Goal: Information Seeking & Learning: Learn about a topic

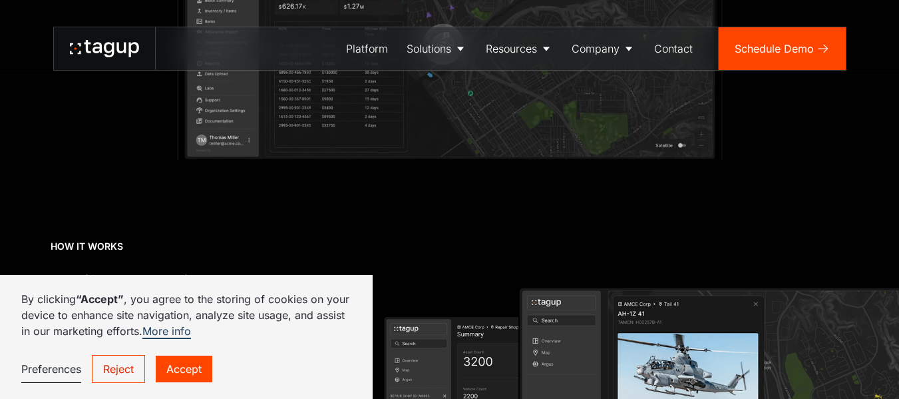
click at [180, 371] on link "Accept" at bounding box center [184, 368] width 57 height 27
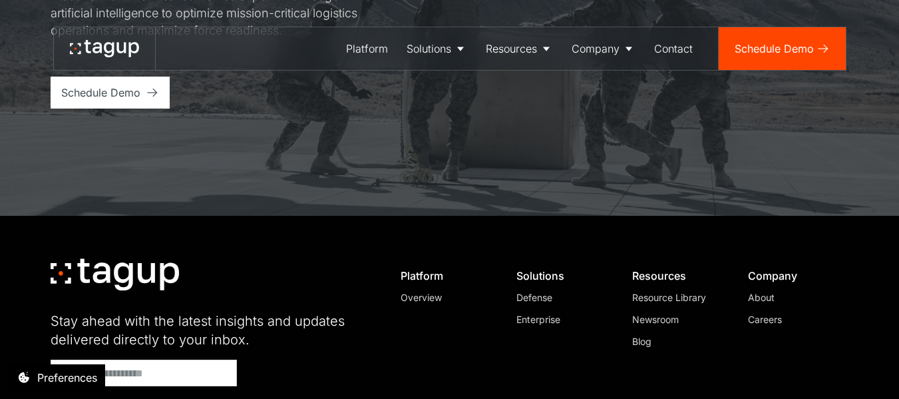
scroll to position [5254, 0]
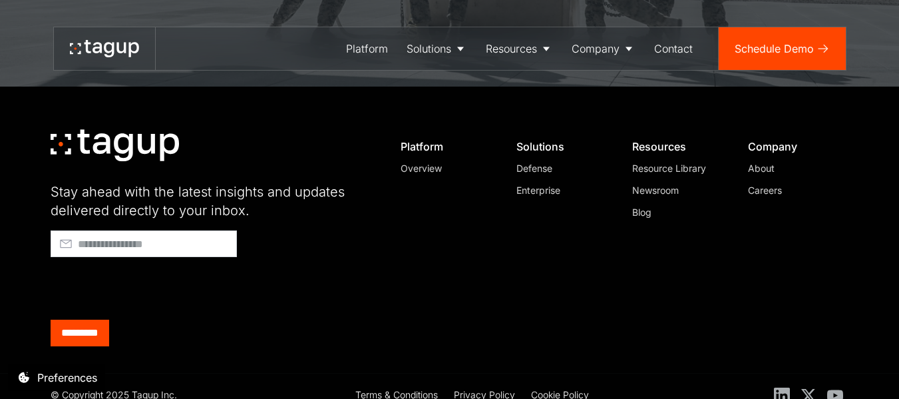
click at [771, 161] on div "About" at bounding box center [793, 168] width 91 height 14
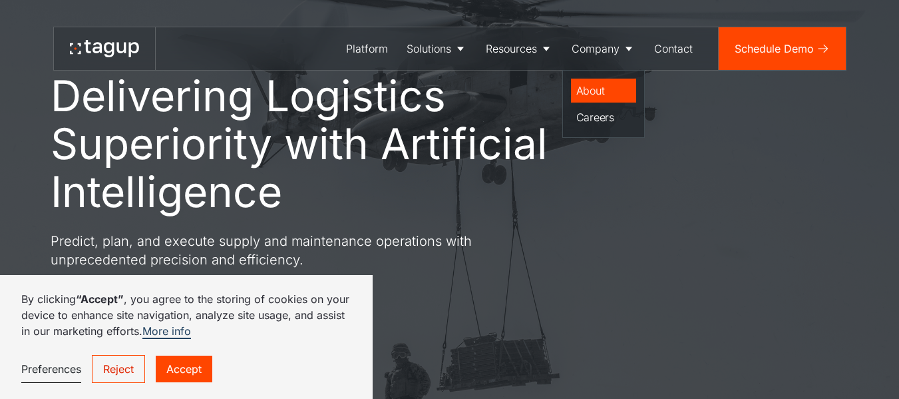
click at [600, 92] on div "About" at bounding box center [603, 91] width 55 height 16
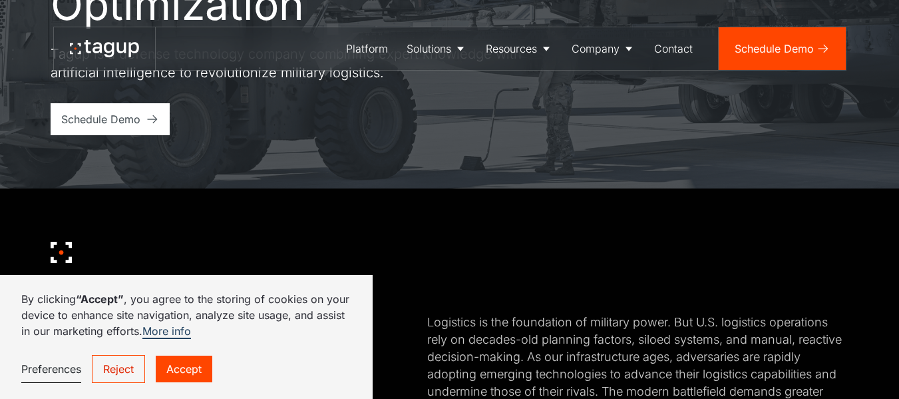
scroll to position [266, 0]
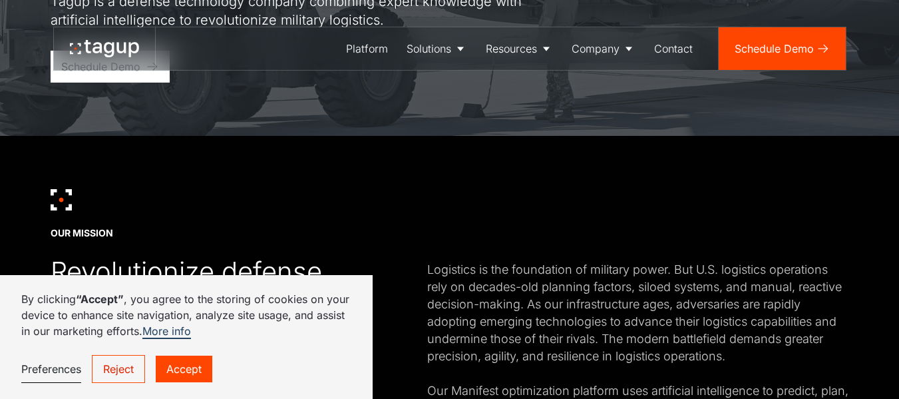
click at [190, 369] on link "Accept" at bounding box center [184, 368] width 57 height 27
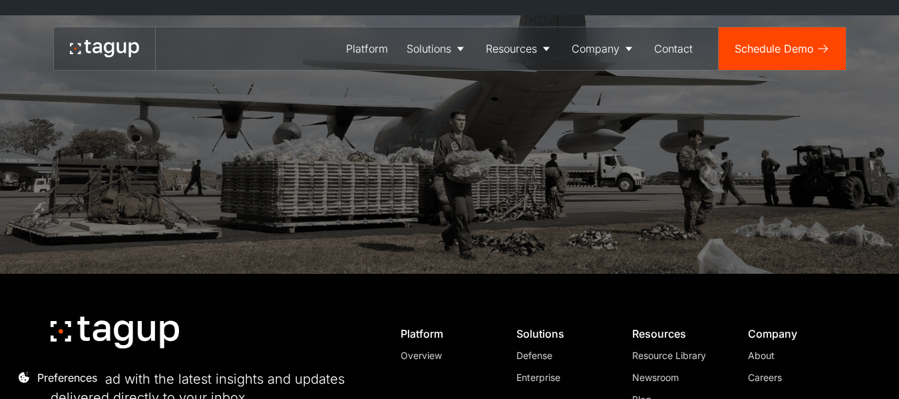
scroll to position [3351, 0]
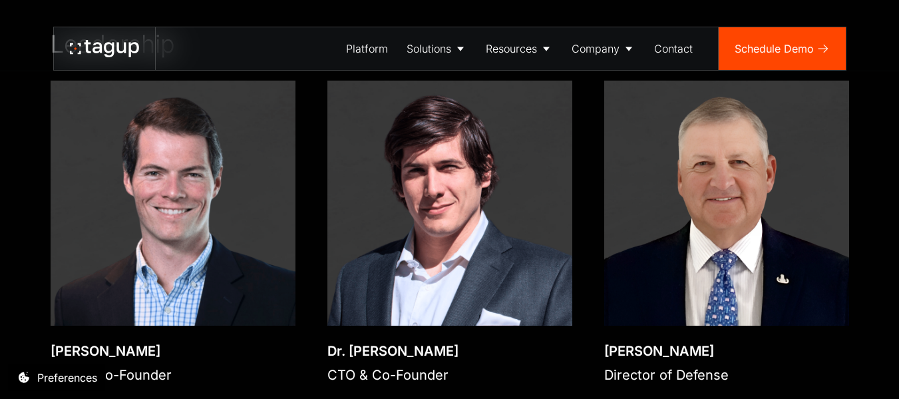
scroll to position [1930, 0]
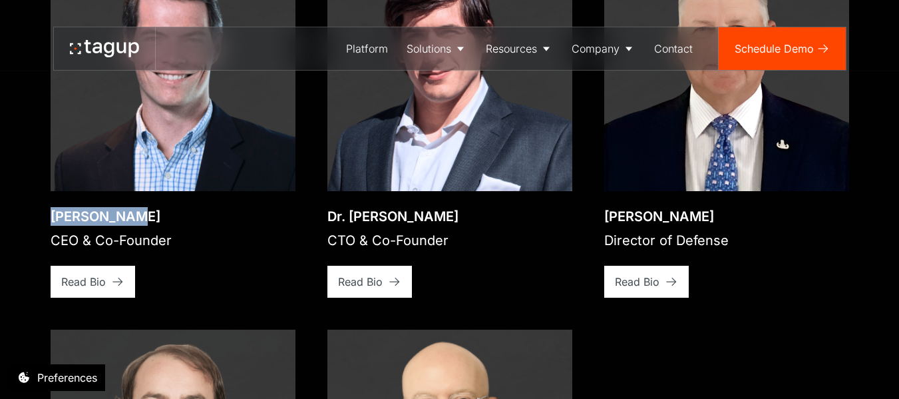
drag, startPoint x: 39, startPoint y: 193, endPoint x: 126, endPoint y: 196, distance: 87.3
copy div "Jon Garrity"
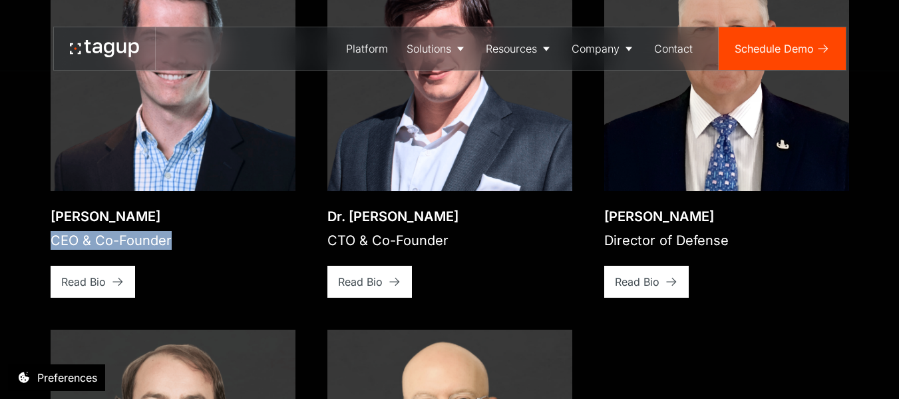
drag, startPoint x: 46, startPoint y: 222, endPoint x: 192, endPoint y: 224, distance: 146.4
copy div "CEO & Co-Founder"
drag, startPoint x: 323, startPoint y: 196, endPoint x: 522, endPoint y: 195, distance: 199.0
click at [522, 195] on div "Open bio popup Jon Garrity CEO & Co-Founder View bio Read Bio Open bio popup Dr…" at bounding box center [450, 322] width 799 height 753
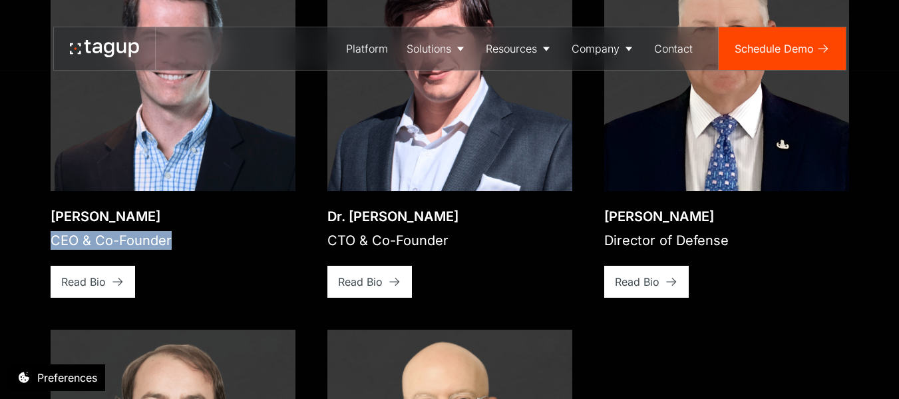
copy div "Dr. Will Vega-Brown"
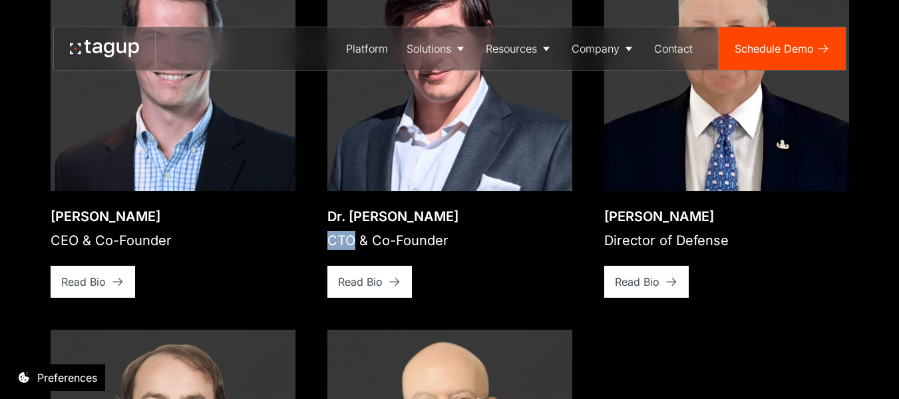
drag, startPoint x: 328, startPoint y: 220, endPoint x: 355, endPoint y: 227, distance: 27.6
click at [355, 231] on div "CTO & Co-Founder" at bounding box center [392, 240] width 131 height 19
copy div "CTO"
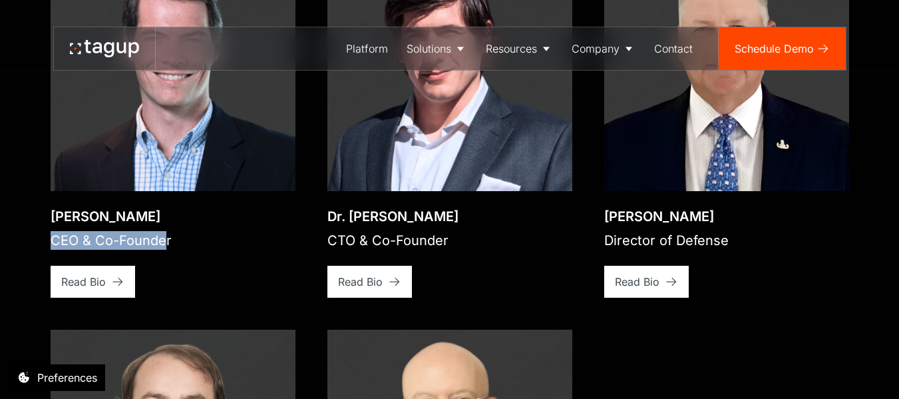
drag, startPoint x: 47, startPoint y: 224, endPoint x: 166, endPoint y: 222, distance: 119.8
copy div "CEO & Co-Founde"
click at [138, 231] on div "CEO & Co-Founder" at bounding box center [111, 240] width 121 height 19
drag, startPoint x: 50, startPoint y: 218, endPoint x: 243, endPoint y: 230, distance: 193.4
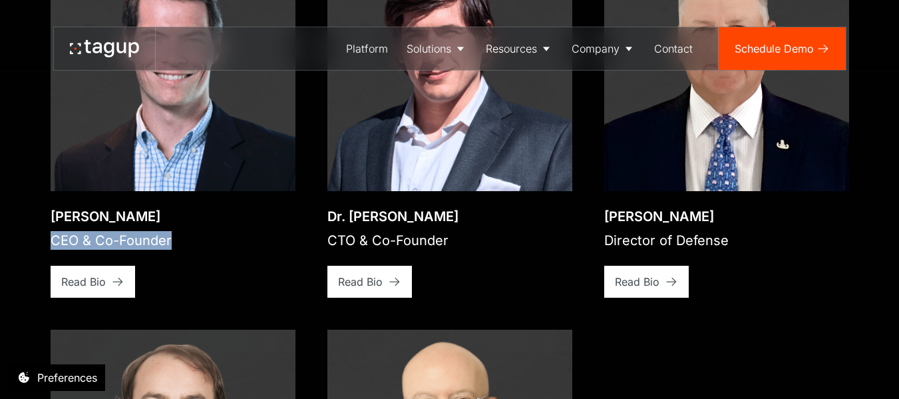
click at [243, 230] on div "Jon Garrity CEO & Co-Founder View bio Read Bio" at bounding box center [173, 244] width 245 height 106
copy div "CEO & Co-Founder"
click at [355, 274] on div "Read Bio" at bounding box center [360, 282] width 45 height 16
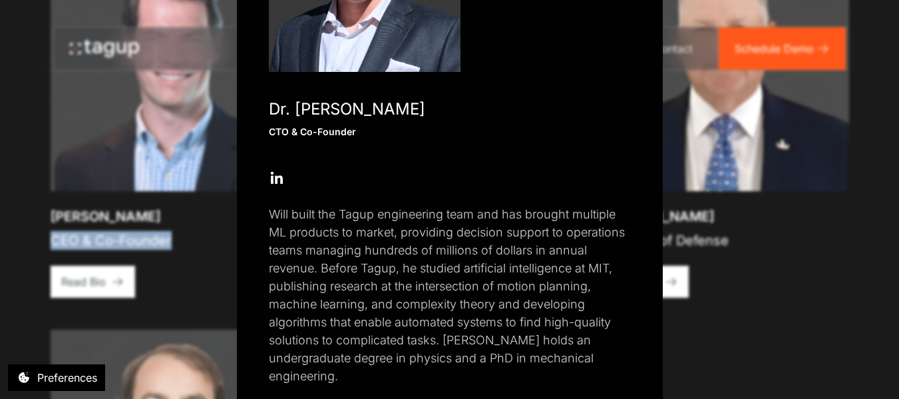
scroll to position [226, 0]
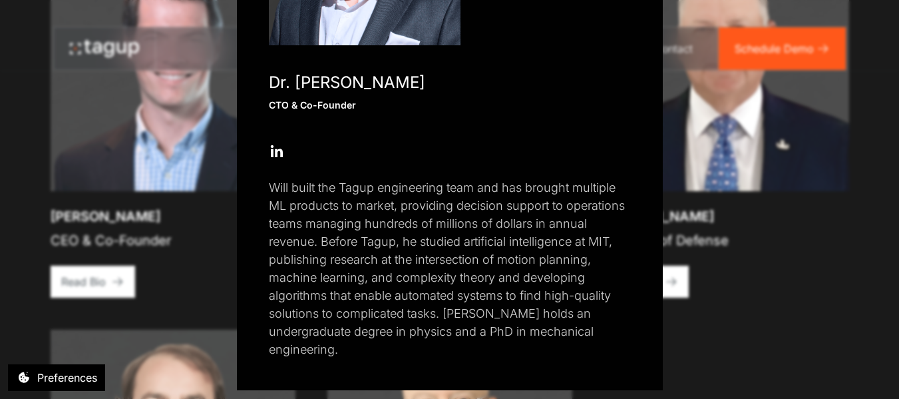
click at [37, 140] on div "Close popup Dr. Will Vega-Brown CTO & Co-Founder Open Open Twitter profile Send…" at bounding box center [449, 199] width 899 height 399
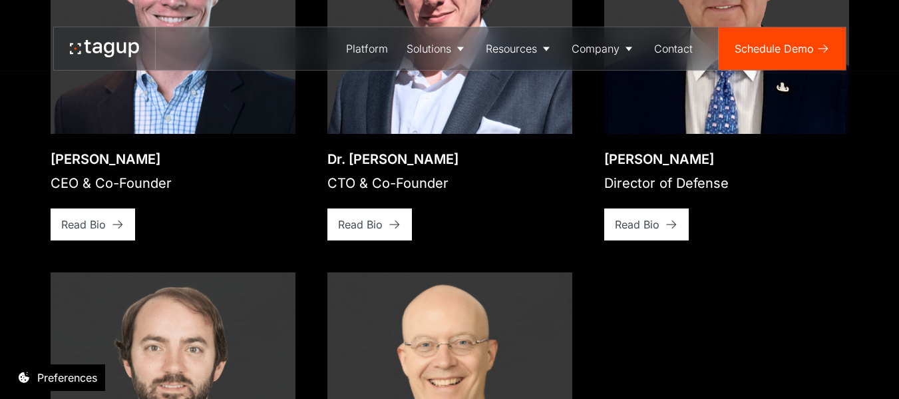
scroll to position [2063, 0]
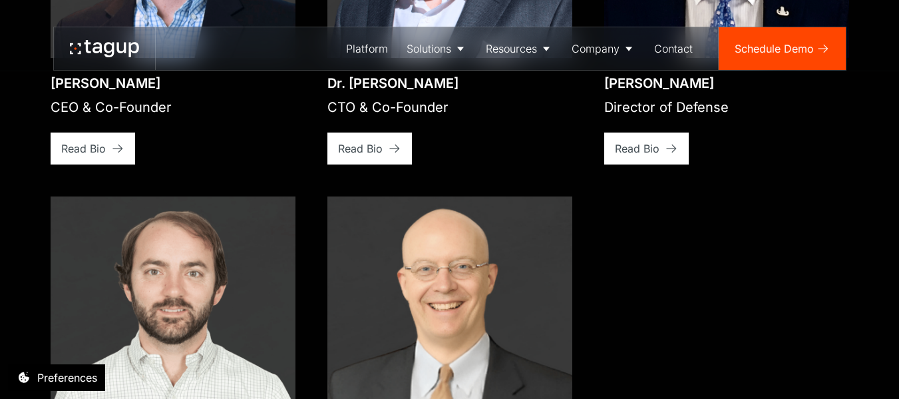
click at [651, 140] on div "Read Bio" at bounding box center [637, 148] width 45 height 16
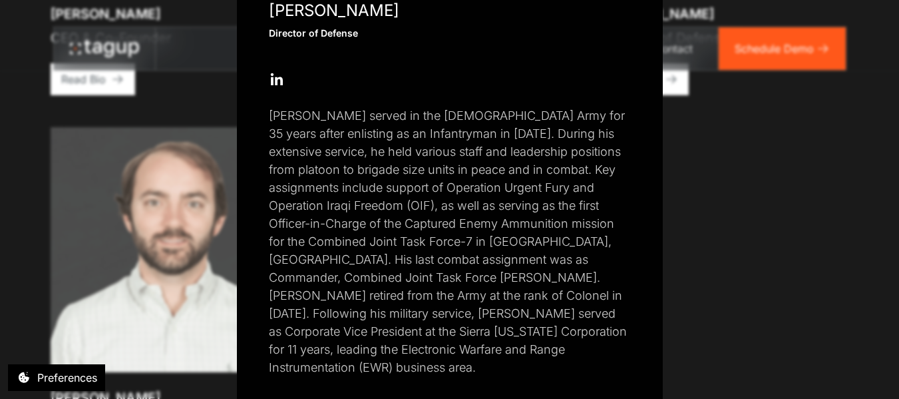
scroll to position [2396, 0]
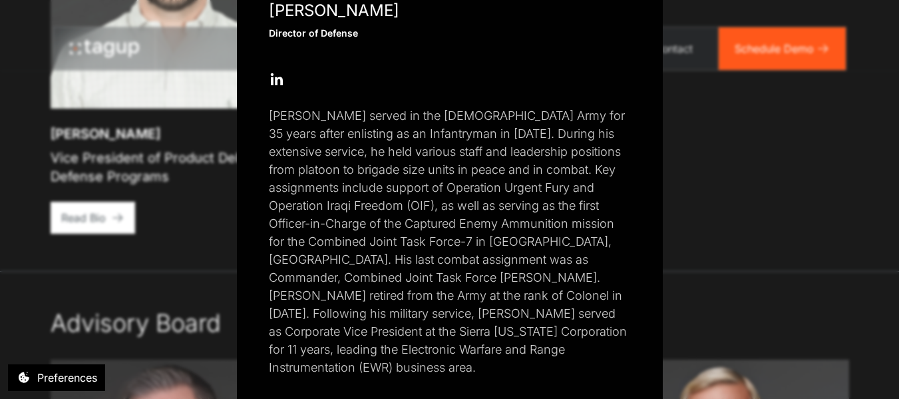
click at [845, 226] on div "Close popup Paul Plemmons Director of Defense Open Open Twitter profile Send Em…" at bounding box center [449, 199] width 899 height 399
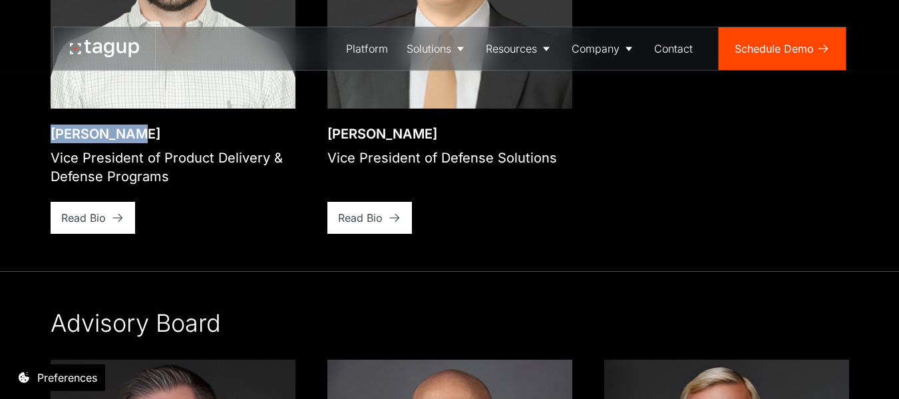
drag, startPoint x: 42, startPoint y: 120, endPoint x: 125, endPoint y: 116, distance: 83.3
copy div "Rory Polera"
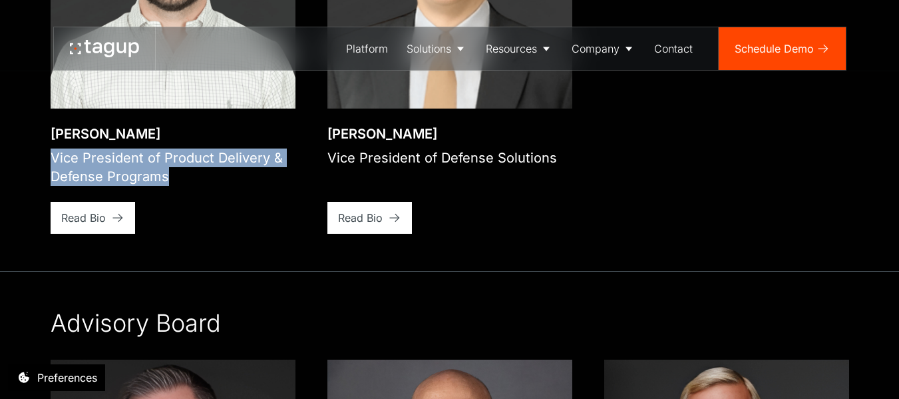
drag, startPoint x: 51, startPoint y: 138, endPoint x: 258, endPoint y: 153, distance: 207.6
click at [258, 153] on div "Vice President of Product Delivery & Defense Programs" at bounding box center [173, 166] width 245 height 37
copy div "Vice President of Product Delivery & Defense Programs"
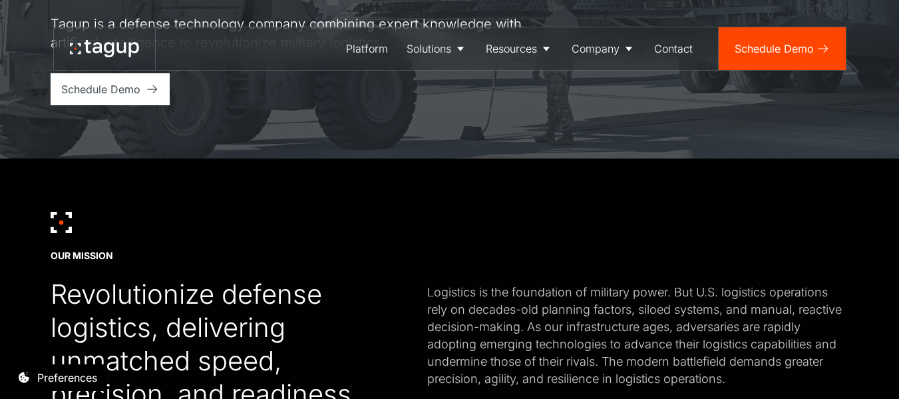
scroll to position [133, 0]
